Goal: Transaction & Acquisition: Purchase product/service

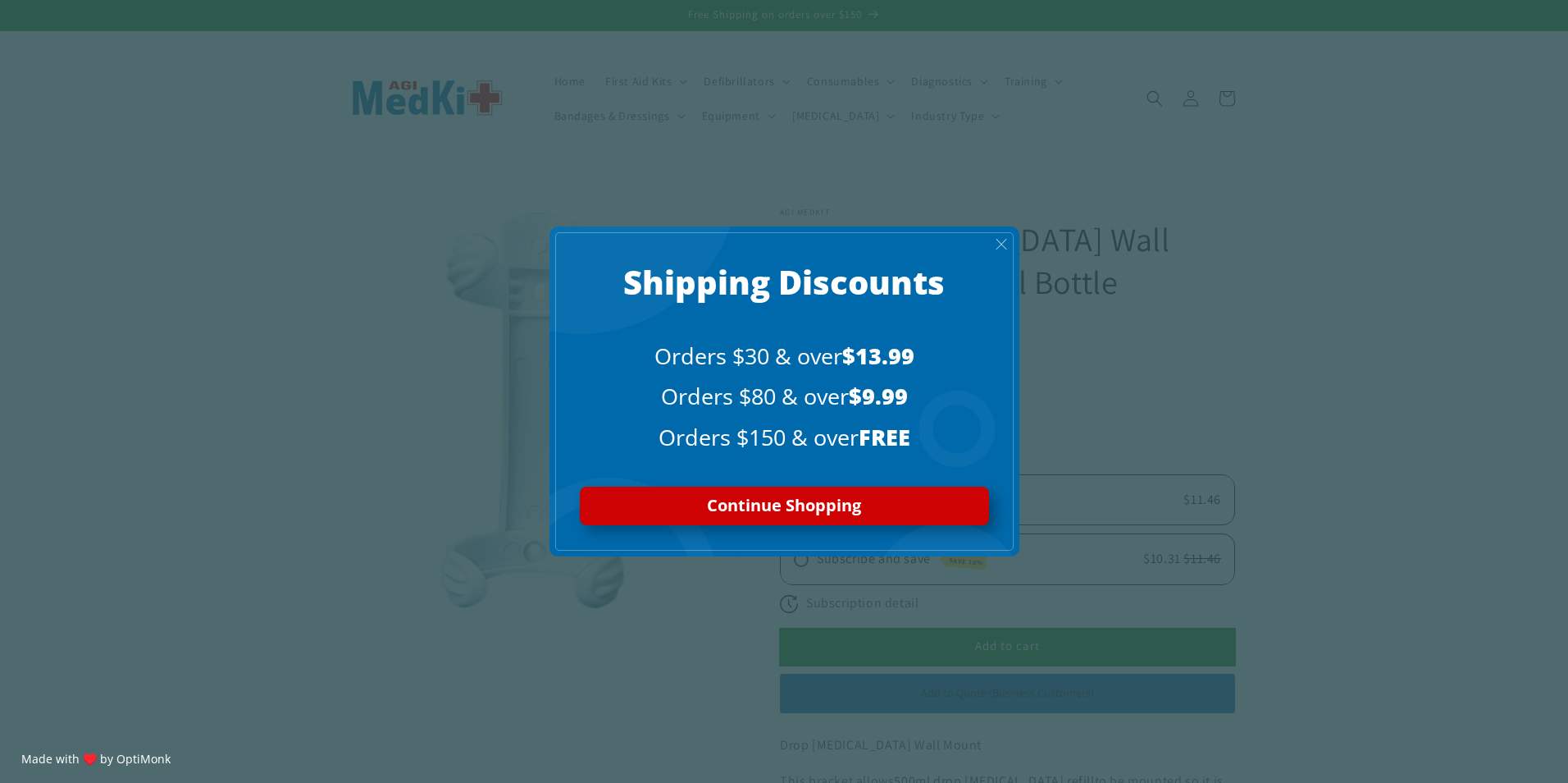
click at [1006, 242] on span "X" at bounding box center [1002, 243] width 14 height 19
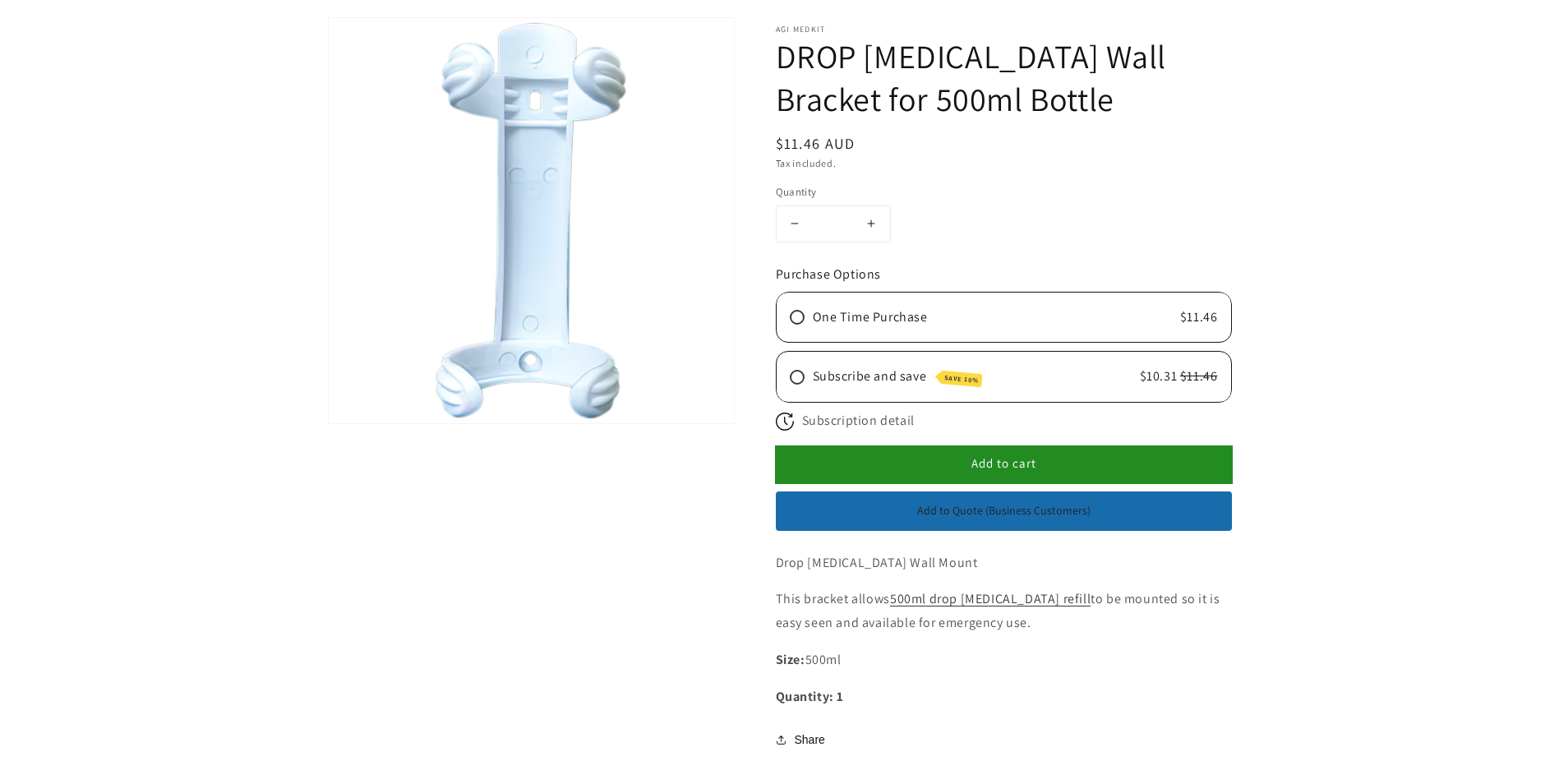
scroll to position [329, 0]
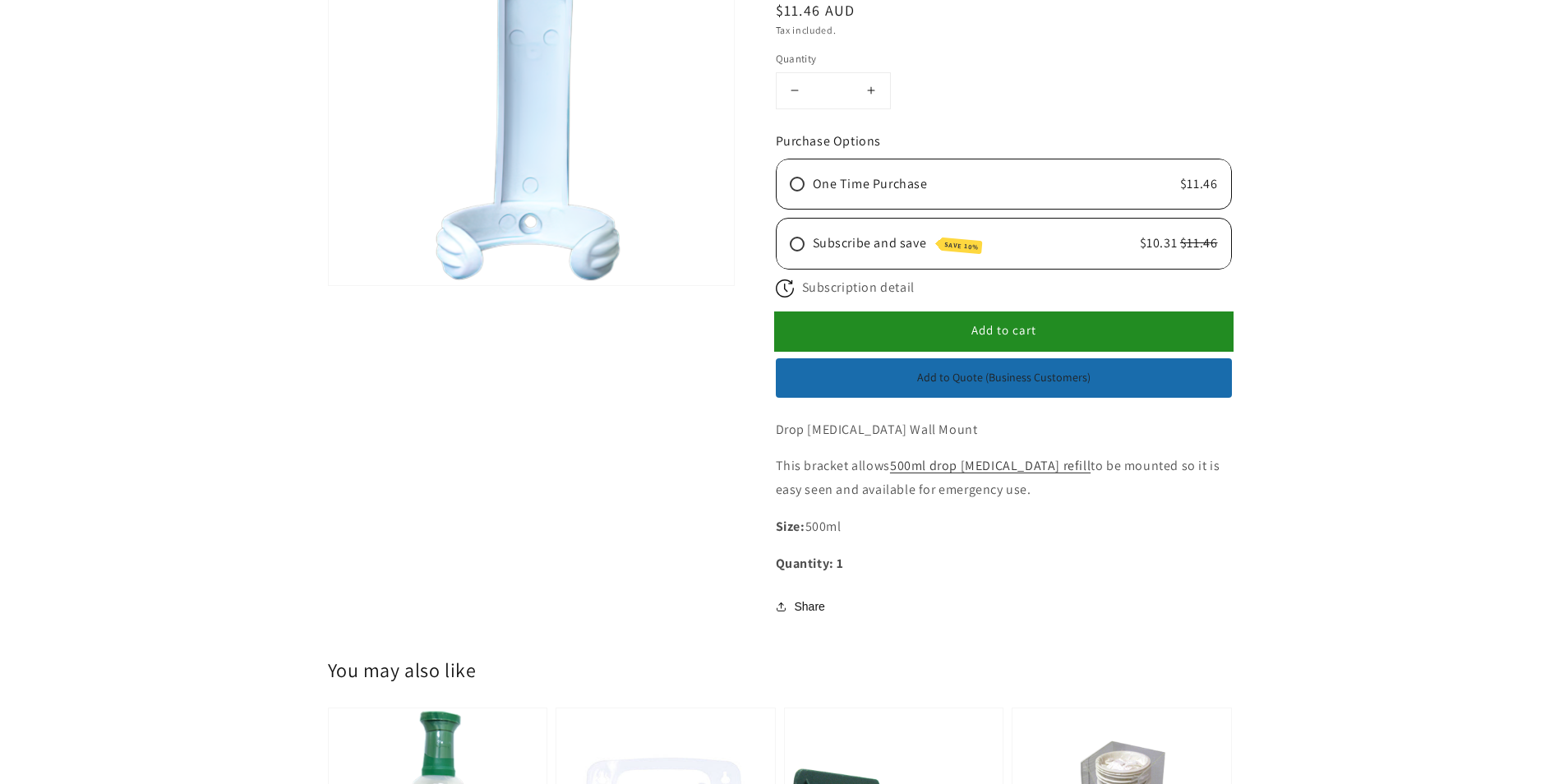
click at [1016, 339] on button "Add to cart" at bounding box center [1003, 331] width 456 height 37
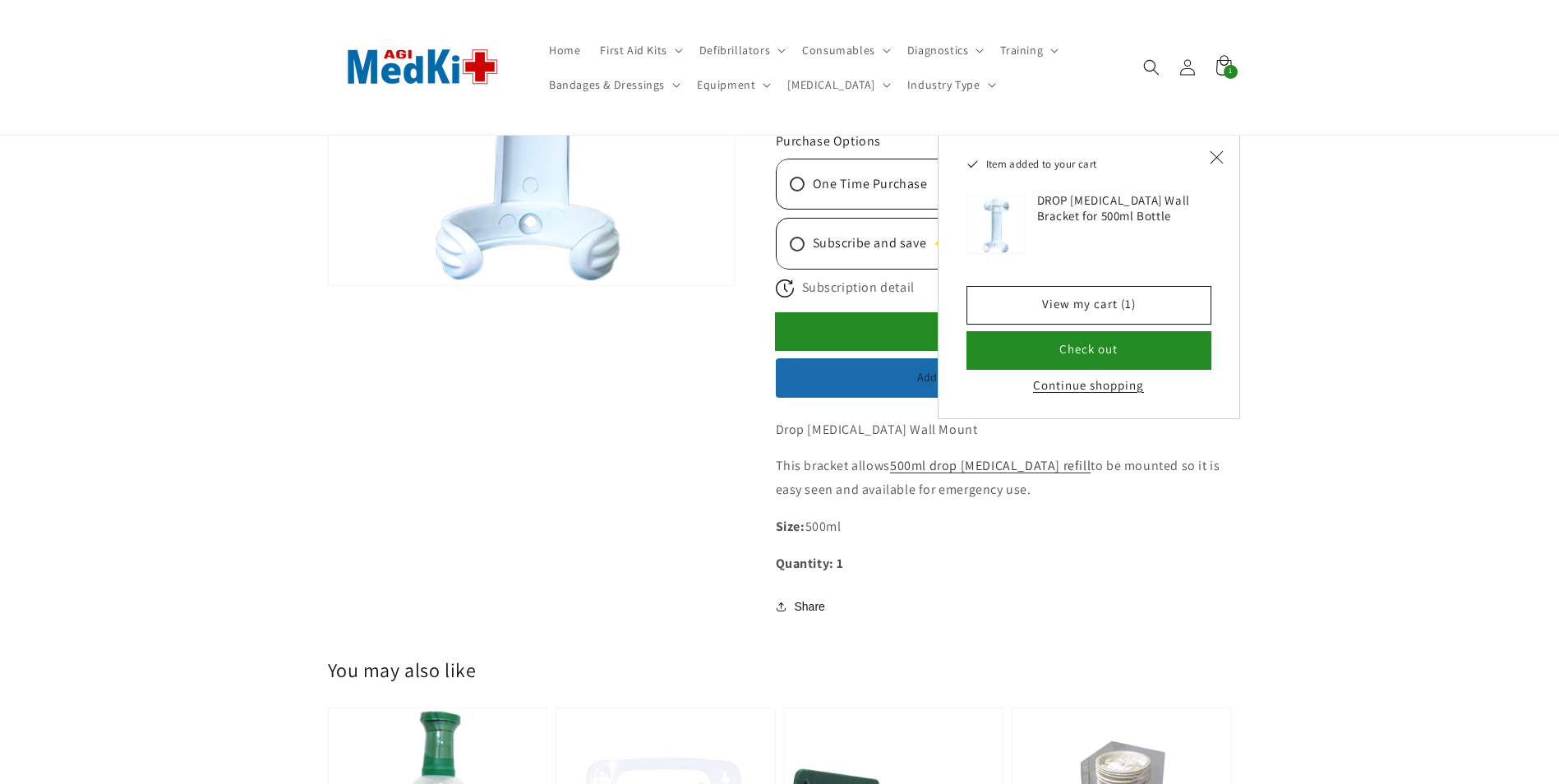
click at [1361, 638] on main "Skip to product information Open media 1 in modal 1 / of 1 AGI MedKit DROP Eyew…" at bounding box center [780, 458] width 1559 height 1241
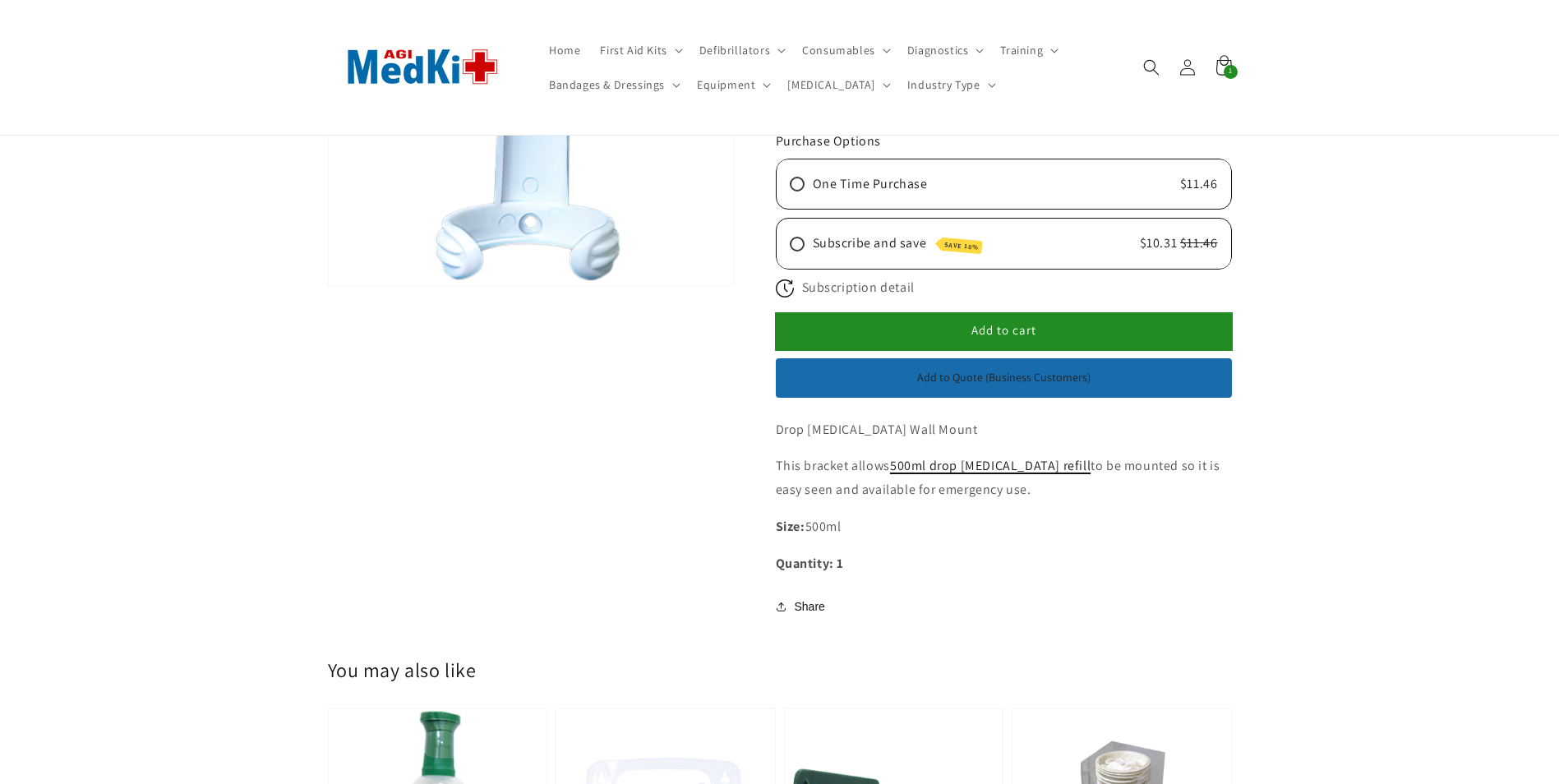
click at [993, 469] on link "500ml drop eyewash refill" at bounding box center [990, 465] width 200 height 17
